Goal: Communication & Community: Answer question/provide support

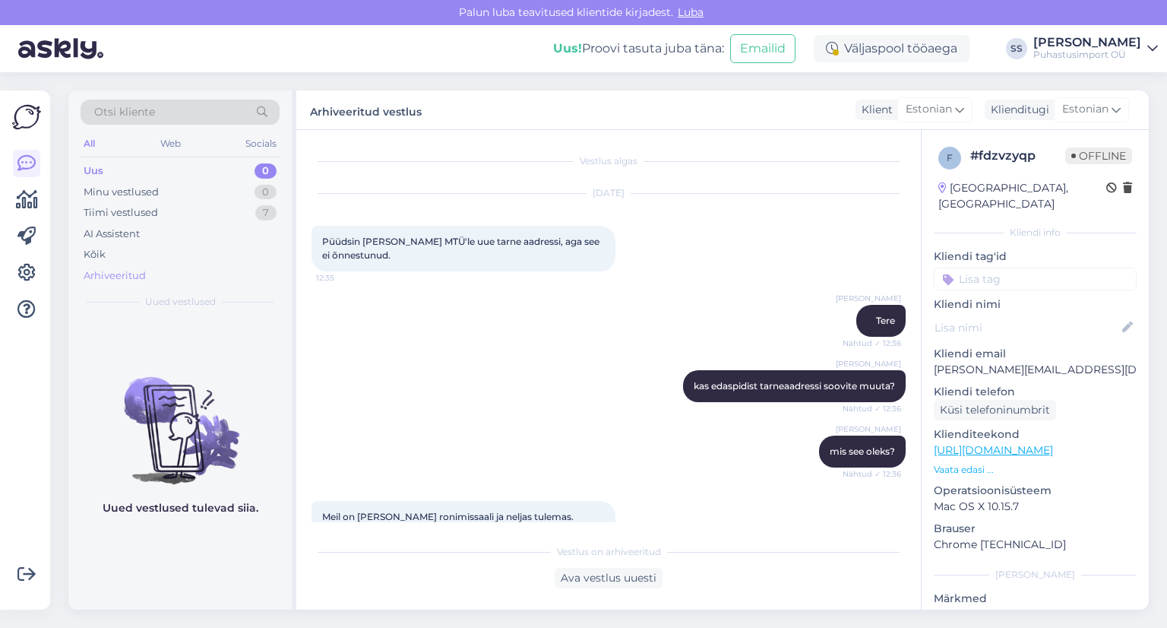
scroll to position [717, 0]
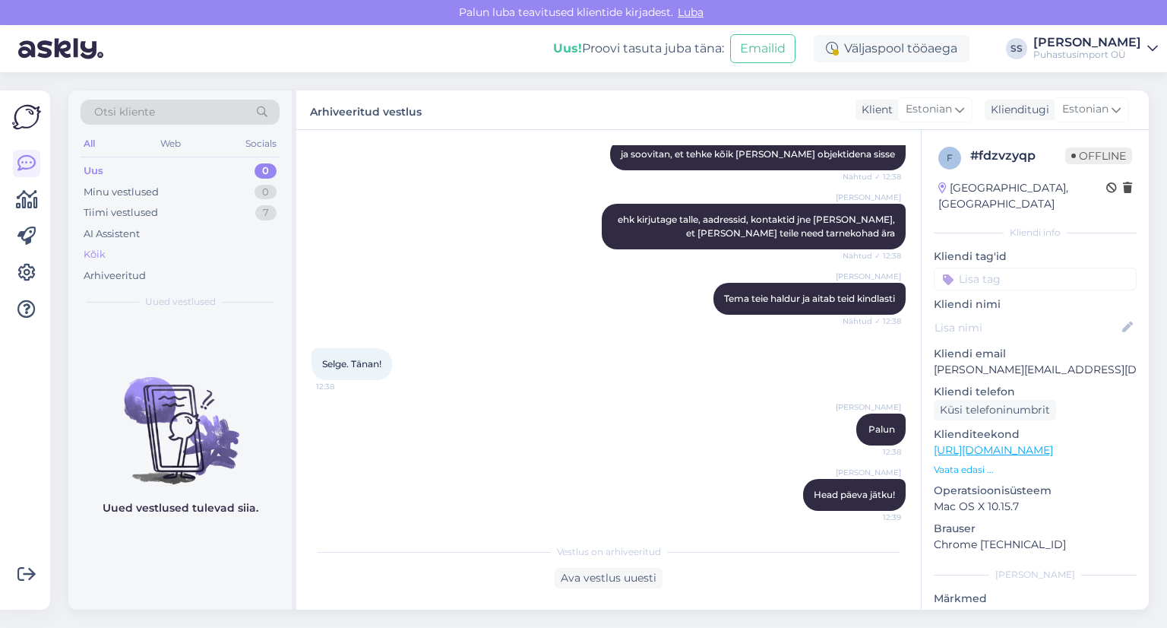
click at [160, 260] on div "Kõik" at bounding box center [180, 254] width 199 height 21
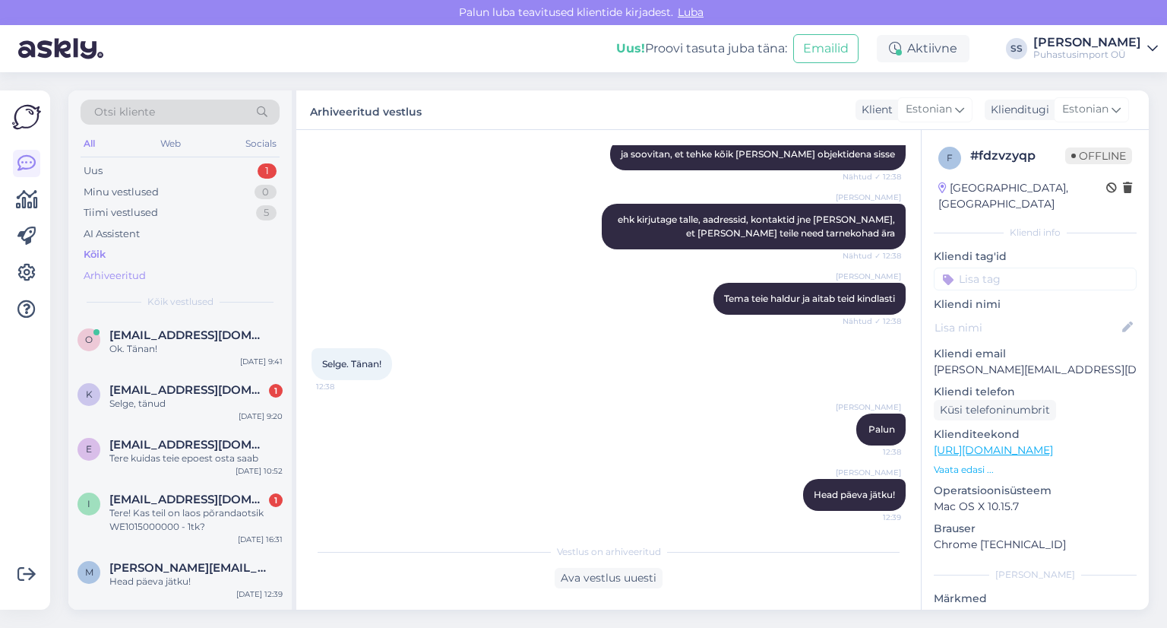
click at [150, 276] on div "Arhiveeritud" at bounding box center [180, 275] width 199 height 21
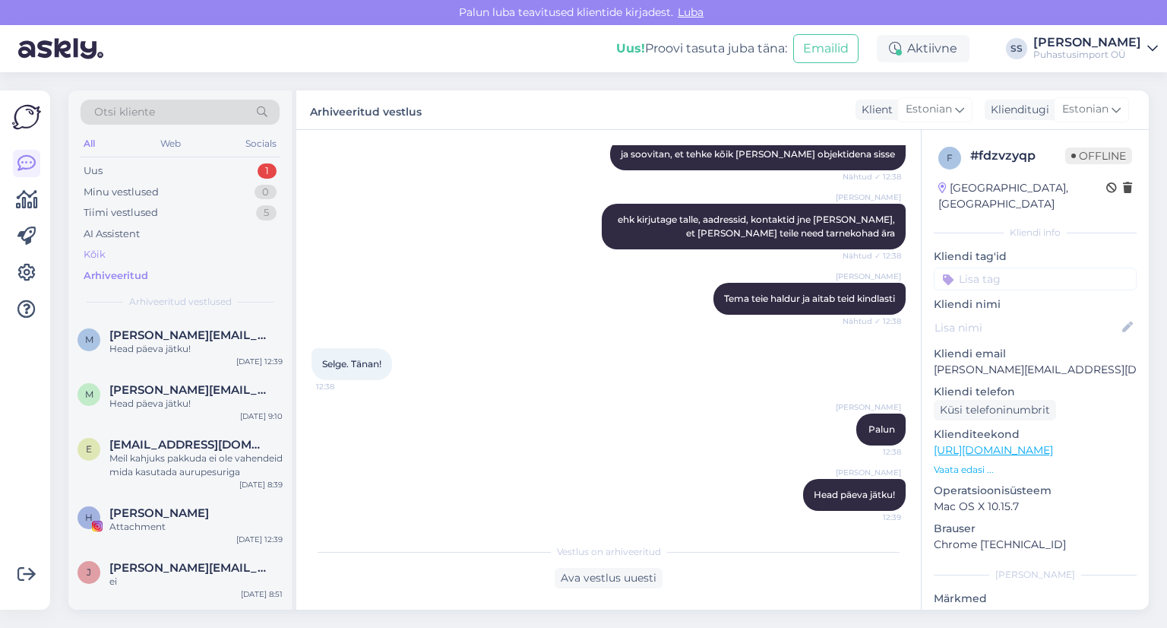
click at [156, 250] on div "Kõik" at bounding box center [180, 254] width 199 height 21
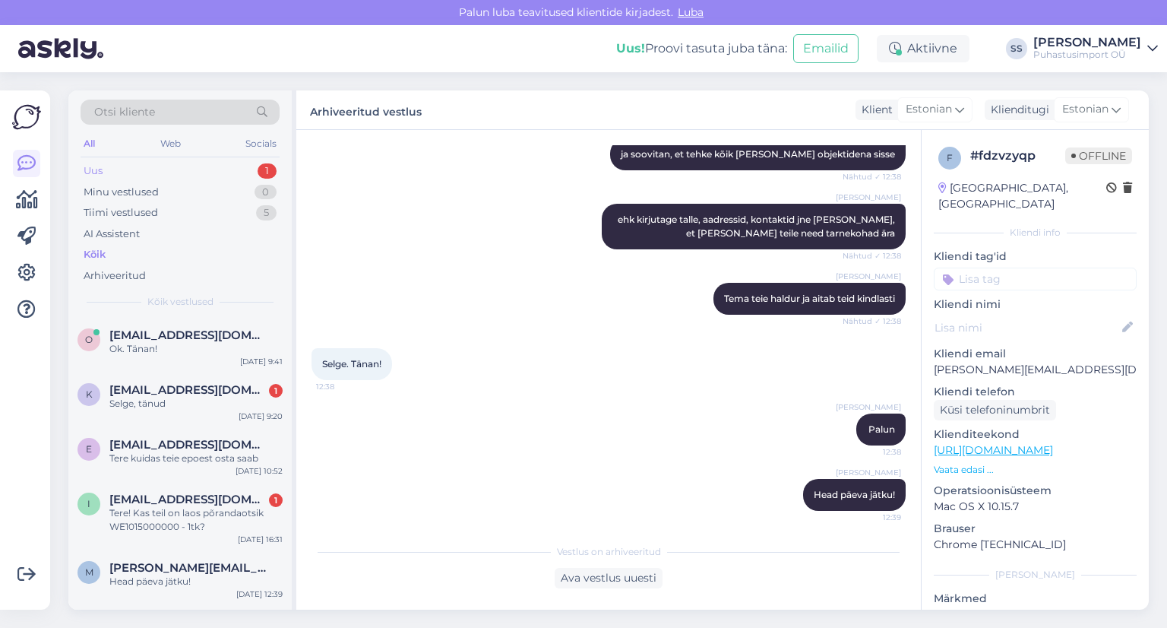
click at [242, 160] on div "Uus 1" at bounding box center [180, 170] width 199 height 21
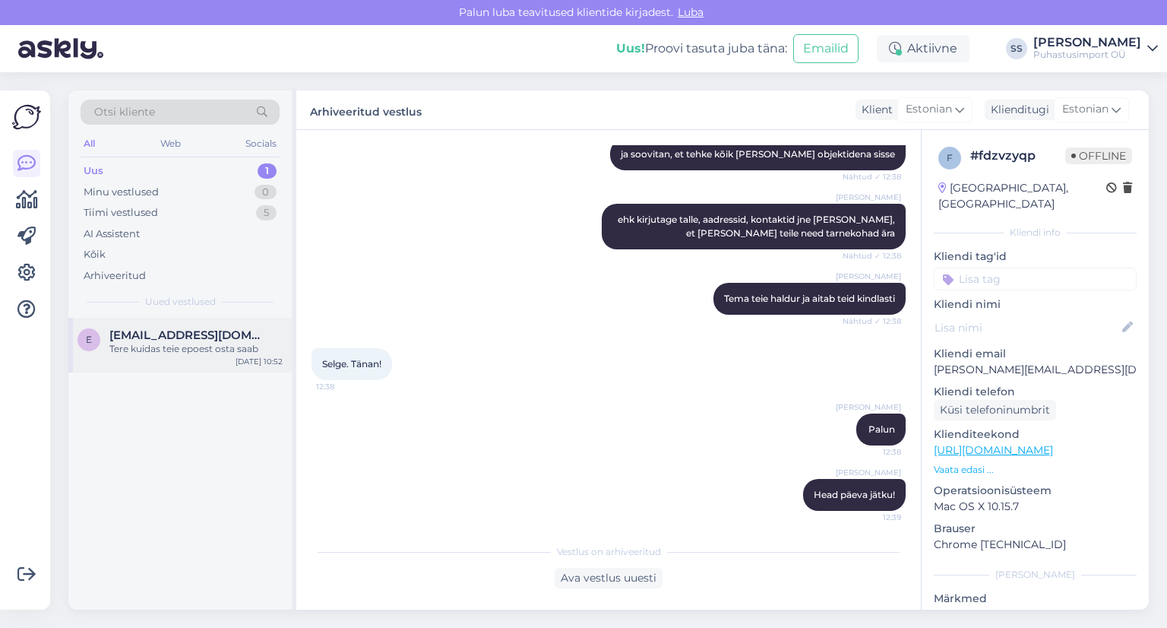
click at [182, 369] on div "e [EMAIL_ADDRESS][DOMAIN_NAME] Tere kuidas teie epoest osta saab [DATE] 10:52" at bounding box center [179, 345] width 223 height 55
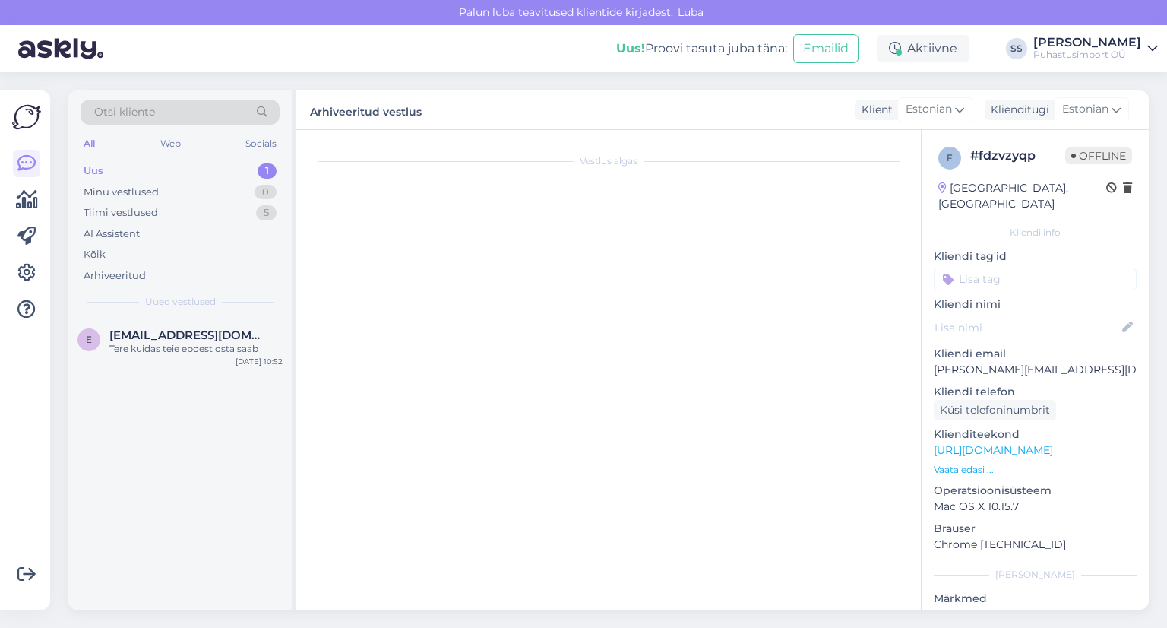
scroll to position [0, 0]
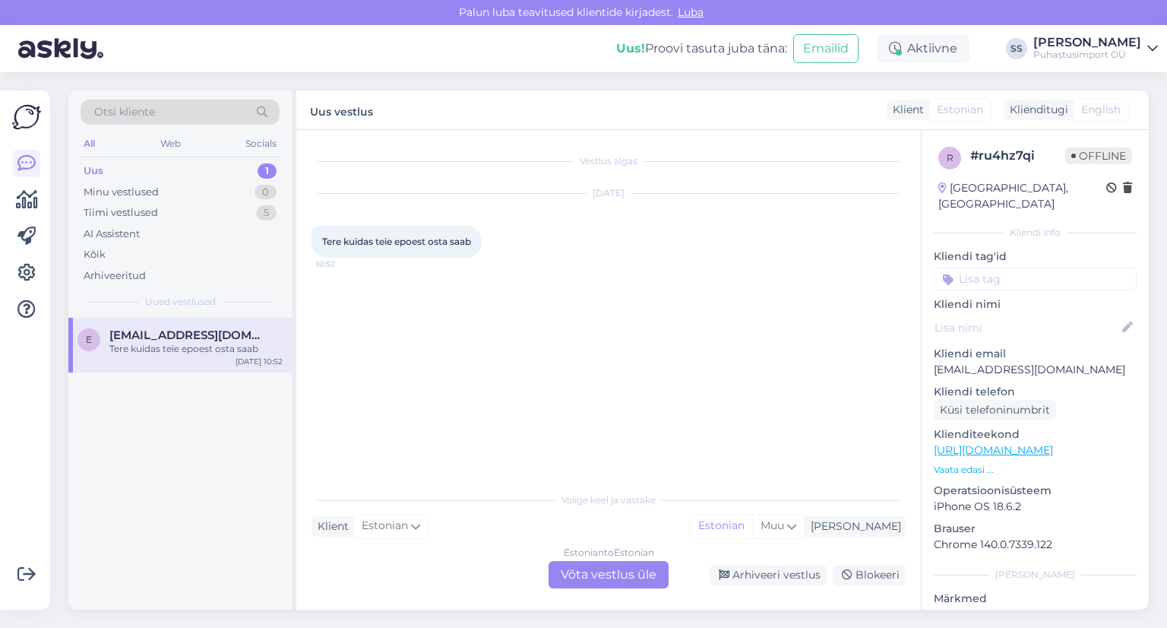
click at [632, 564] on div "Estonian to Estonian Võta vestlus üle" at bounding box center [609, 574] width 120 height 27
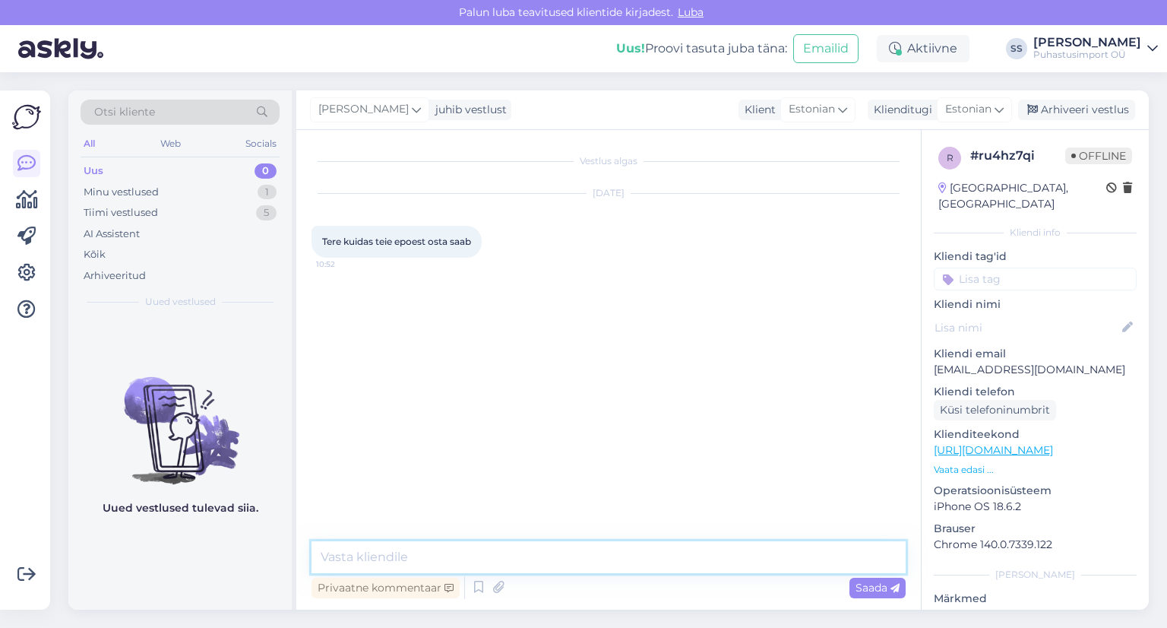
click at [605, 564] on textarea at bounding box center [609, 557] width 594 height 32
type textarea "Tere"
type textarea "S"
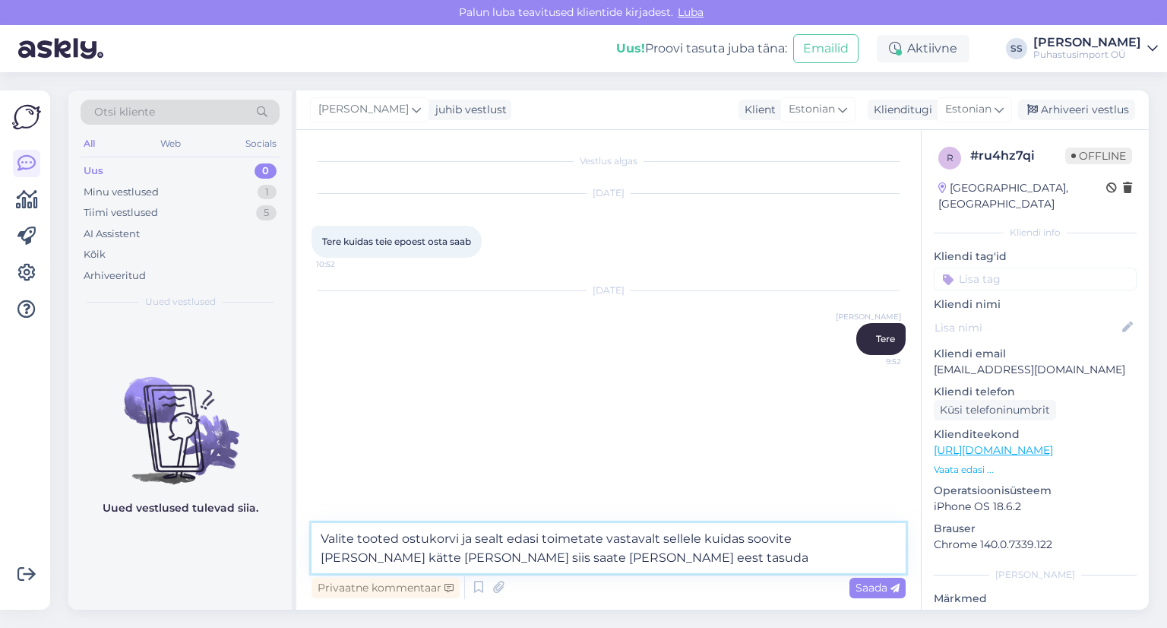
type textarea "Valite tooted ostukorvi ja sealt edasi toimetate vastavalt sellele kuidas soovi…"
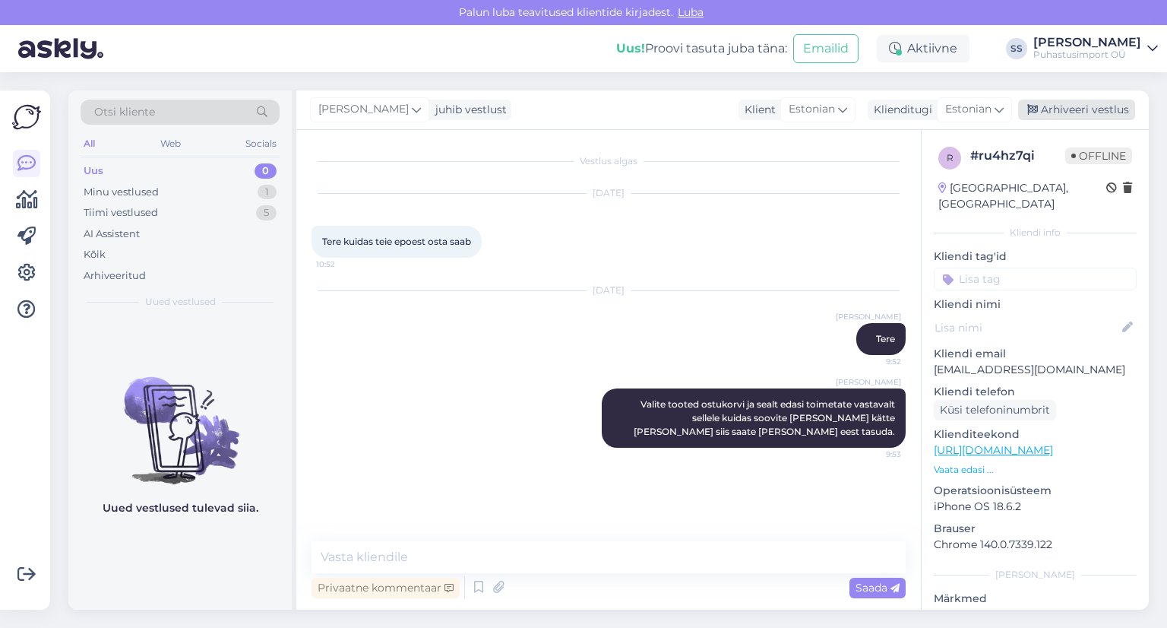
click at [1072, 113] on div "Arhiveeri vestlus" at bounding box center [1076, 110] width 117 height 21
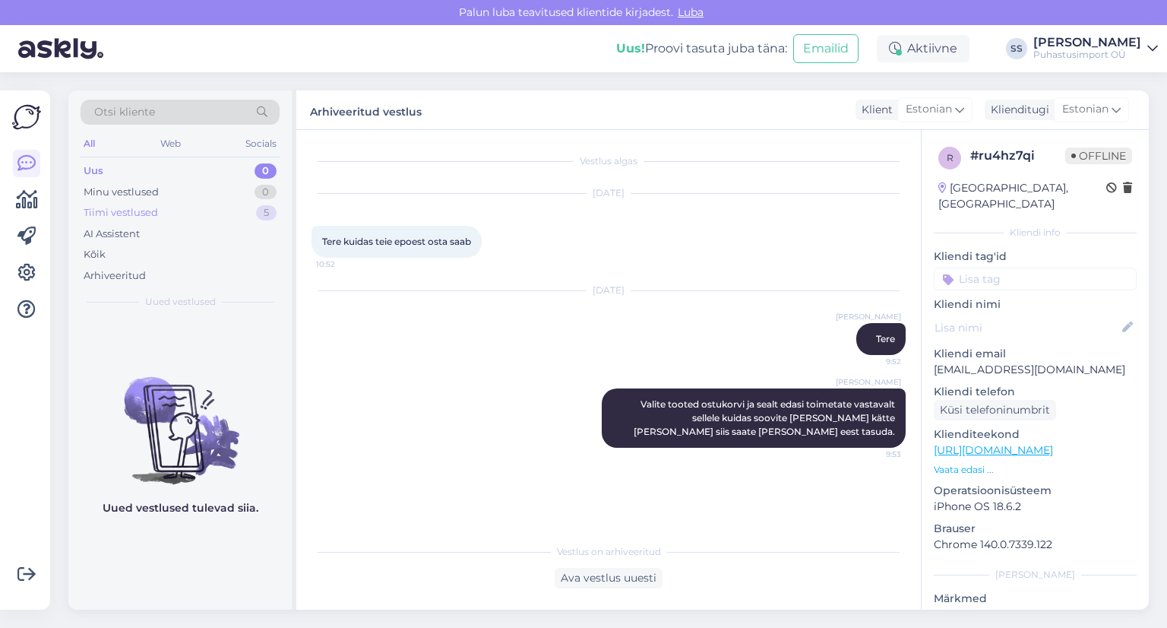
click at [216, 211] on div "Tiimi vestlused 5" at bounding box center [180, 212] width 199 height 21
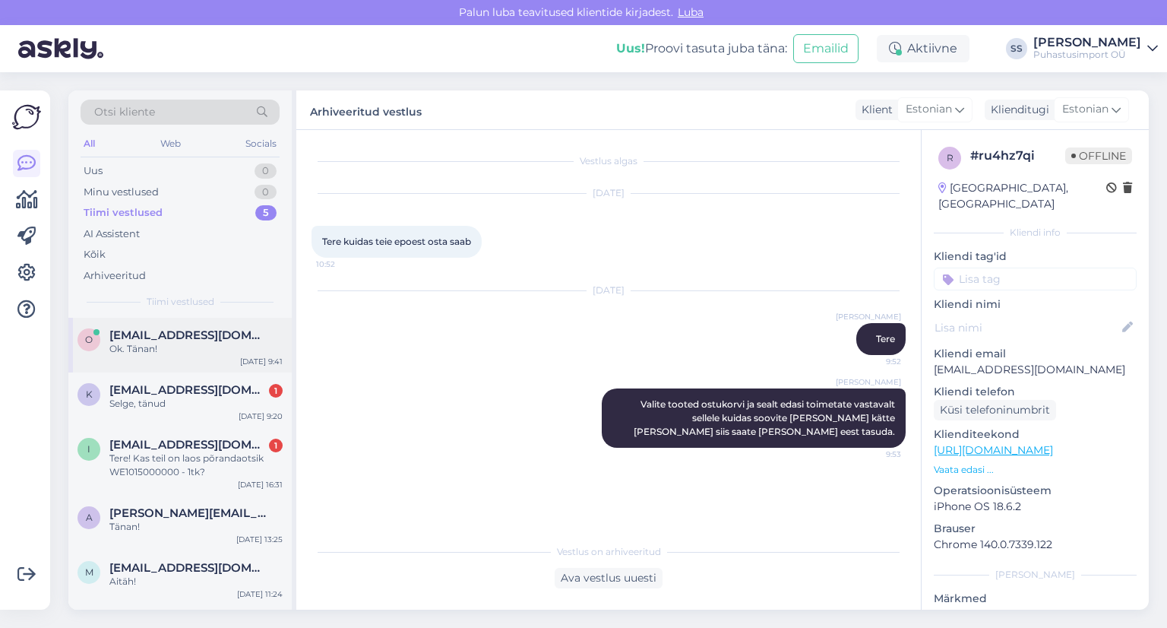
click at [219, 347] on div "Ok. Tänan!" at bounding box center [195, 349] width 173 height 14
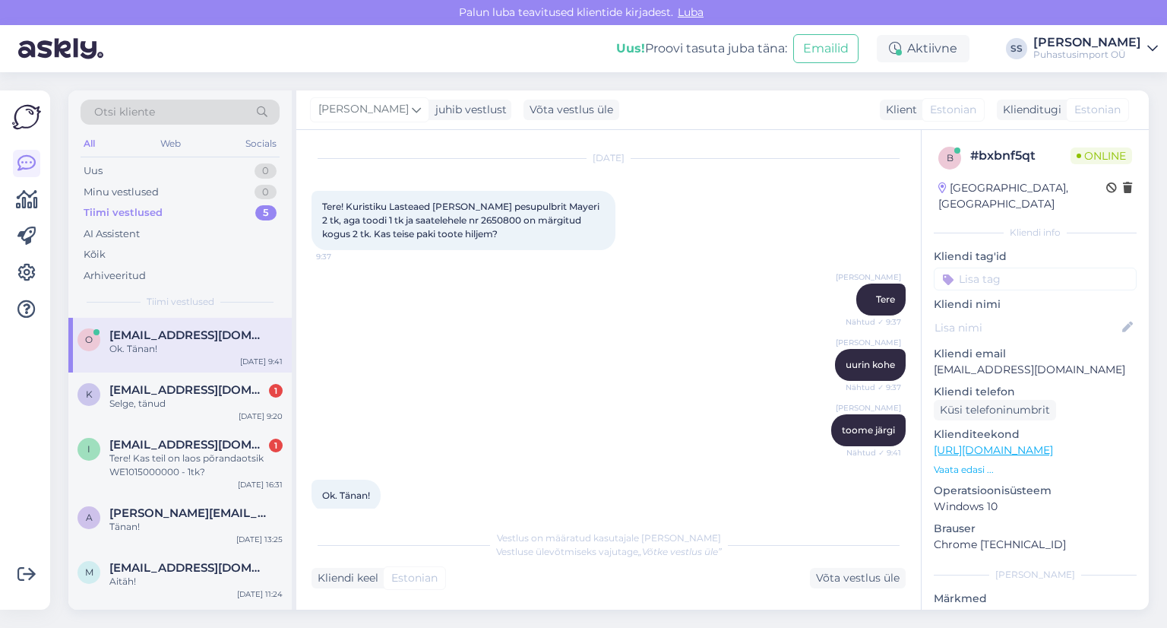
scroll to position [55, 0]
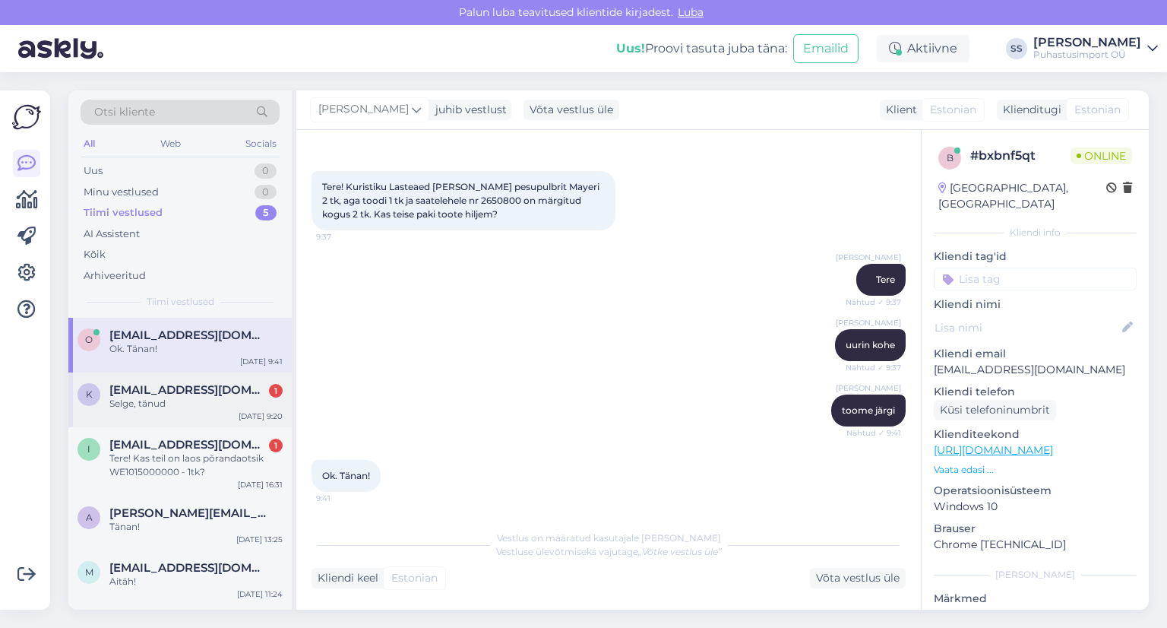
click at [130, 401] on div "Selge, tänud" at bounding box center [195, 404] width 173 height 14
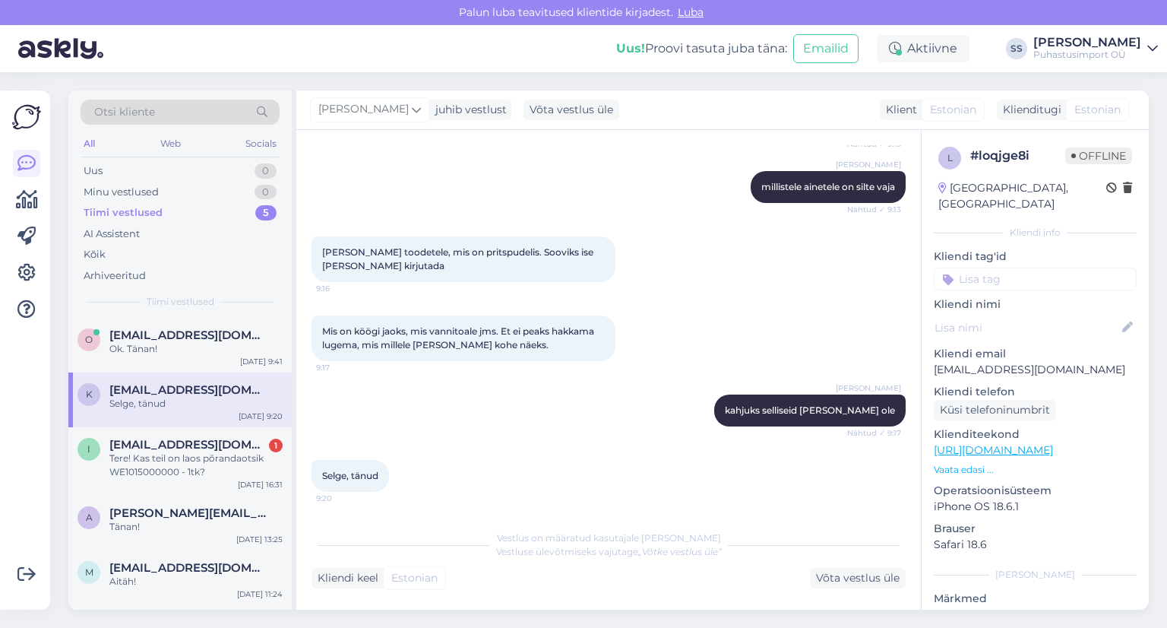
scroll to position [1233, 0]
click at [131, 460] on div "Tere! Kas teil on laos põrandaotsik WE1015000000 - 1tk?" at bounding box center [195, 464] width 173 height 27
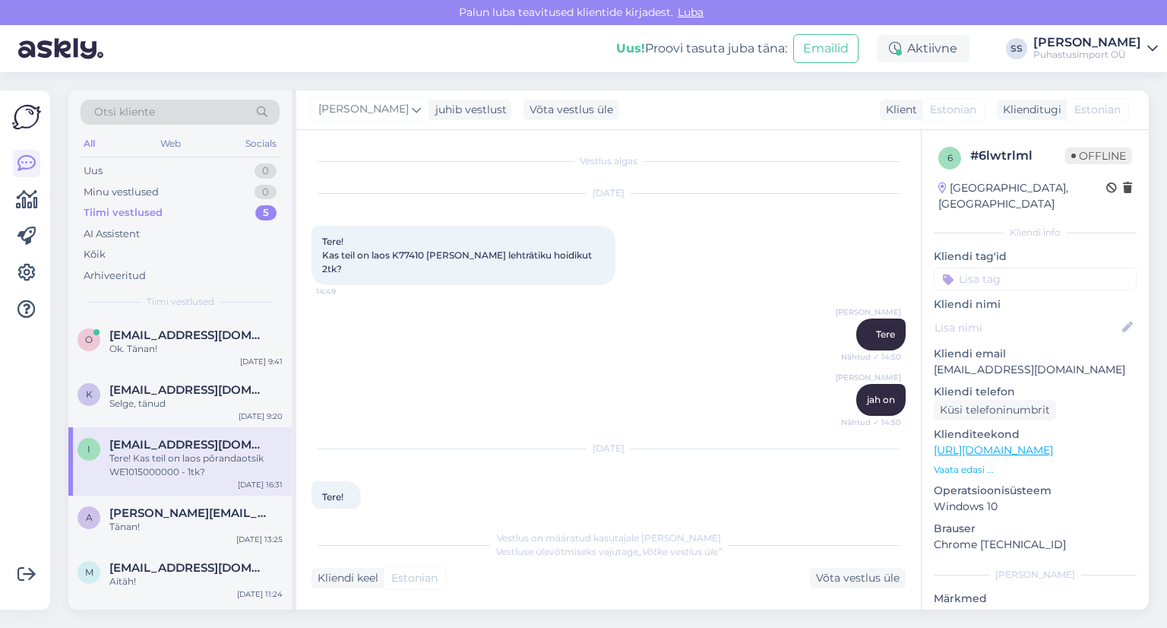
scroll to position [6810, 0]
